Goal: Transaction & Acquisition: Purchase product/service

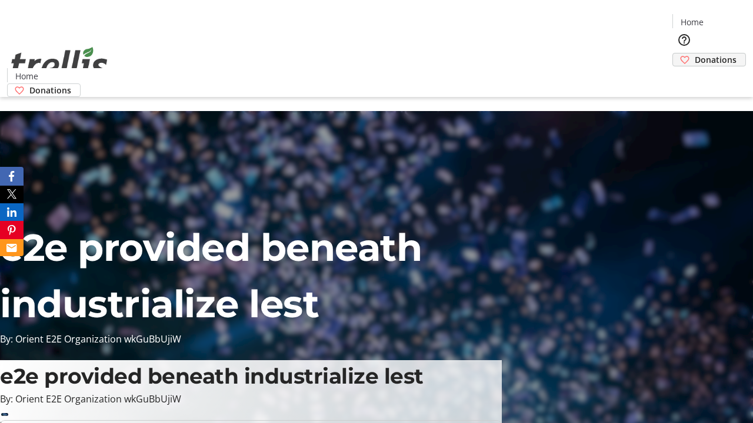
click at [695, 54] on span "Donations" at bounding box center [716, 60] width 42 height 12
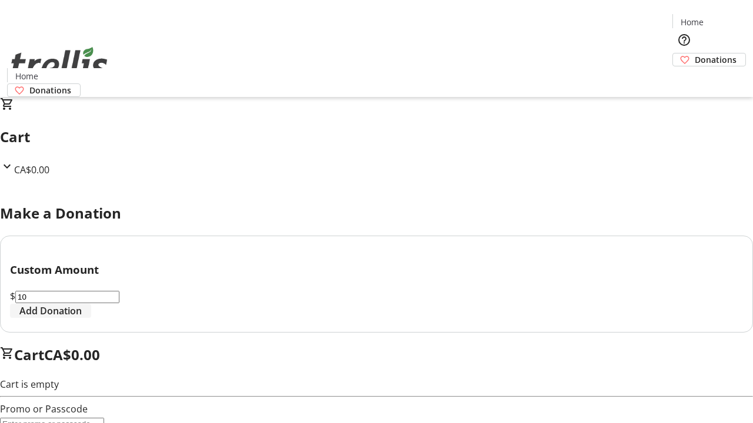
click at [82, 318] on span "Add Donation" at bounding box center [50, 311] width 62 height 14
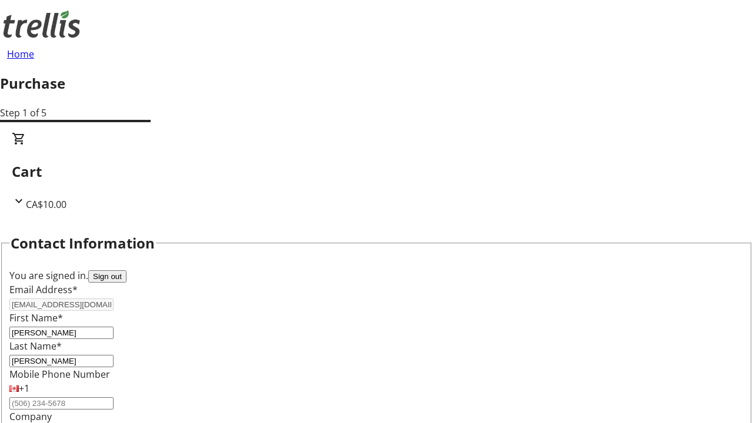
select select "CA"
type input "Kelowna"
select select "BC"
type input "Kelowna"
type input "V1Y 0C2"
